Goal: Book appointment/travel/reservation

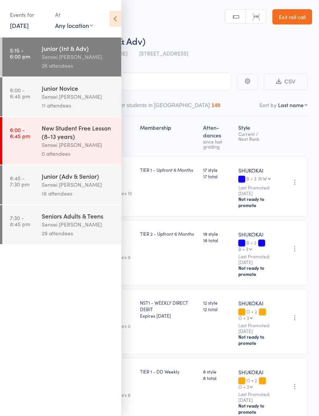
click at [66, 95] on div "Sensei [PERSON_NAME]" at bounding box center [78, 96] width 73 height 9
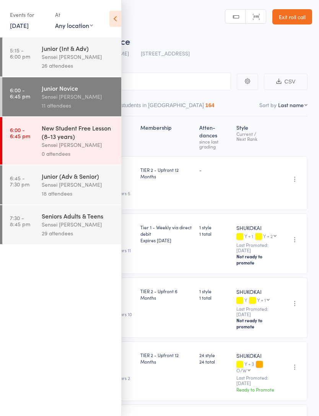
click at [115, 21] on icon at bounding box center [115, 19] width 12 height 16
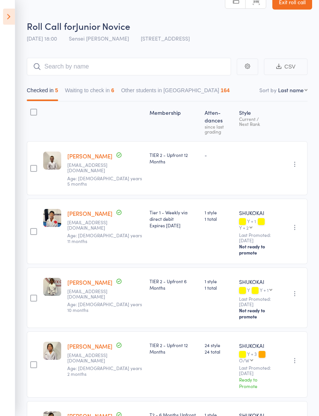
scroll to position [18, 0]
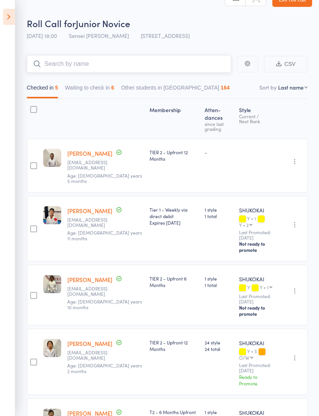
click at [65, 65] on input "search" at bounding box center [129, 64] width 204 height 18
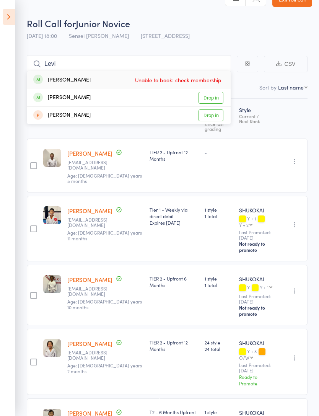
click at [248, 29] on div "Roll Call for Junior Novice" at bounding box center [169, 23] width 285 height 13
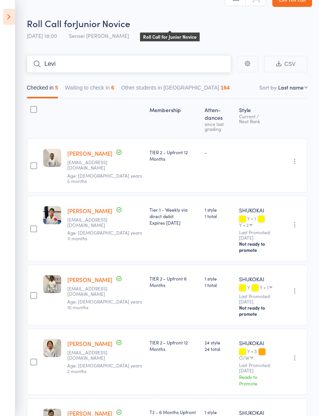
click at [73, 66] on input "Levi" at bounding box center [129, 64] width 204 height 18
type input "L"
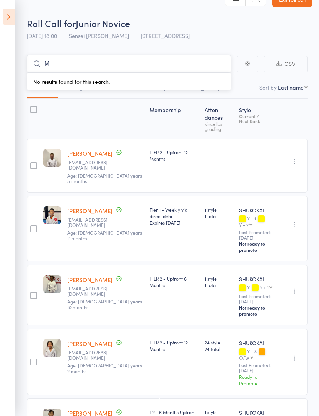
type input "M"
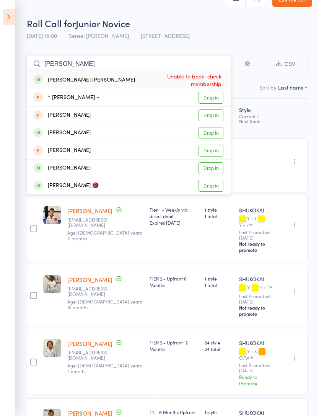
scroll to position [0, 0]
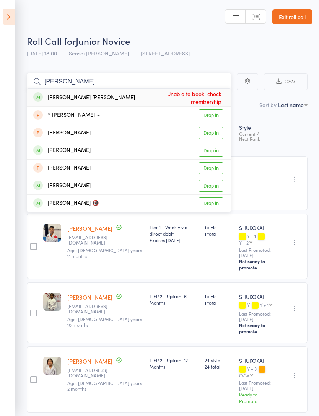
type input "[PERSON_NAME]"
click at [298, 20] on link "Exit roll call" at bounding box center [292, 16] width 40 height 15
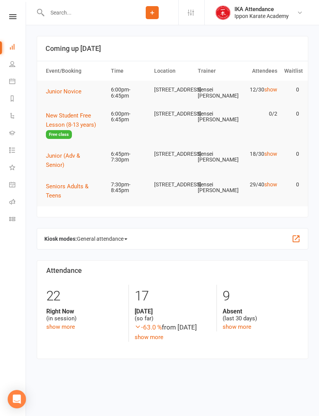
click at [13, 84] on link "Calendar" at bounding box center [17, 81] width 17 height 17
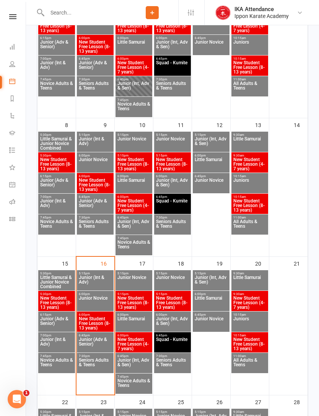
scroll to position [197, 0]
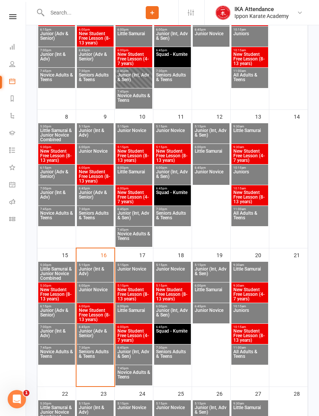
click at [94, 290] on span "Junior Novice" at bounding box center [95, 294] width 34 height 14
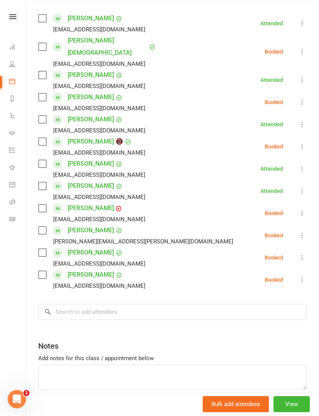
scroll to position [129, 0]
click at [90, 304] on input "search" at bounding box center [172, 312] width 268 height 16
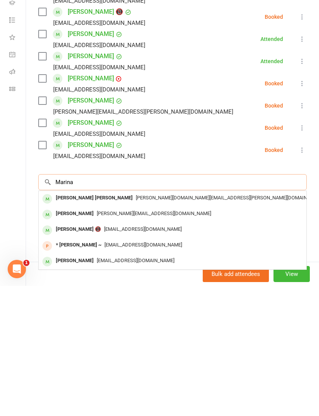
type input "Marina"
click at [136, 325] on span "Fernanda.kim@icloud.com" at bounding box center [230, 328] width 188 height 6
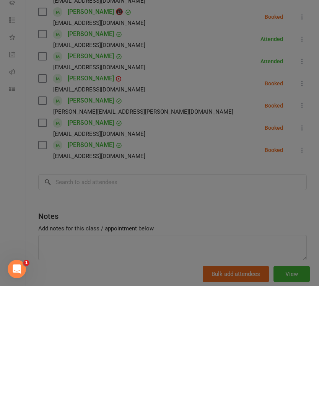
scroll to position [342, 0]
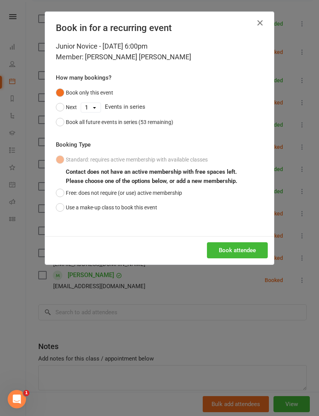
click at [60, 211] on button "Use a make-up class to book this event" at bounding box center [106, 207] width 101 height 15
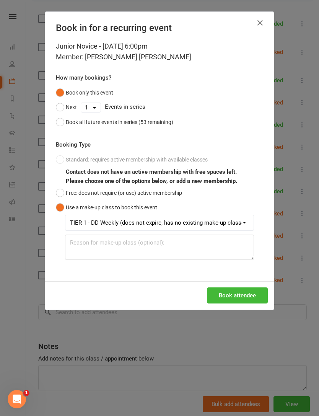
click at [242, 297] on button "Book attendee" at bounding box center [237, 295] width 61 height 16
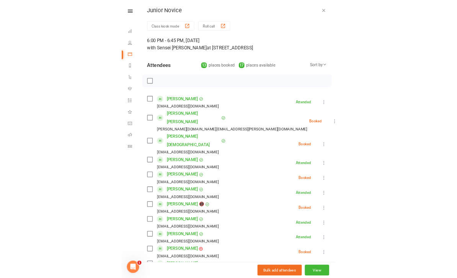
scroll to position [412, 0]
